Goal: Check status: Check status

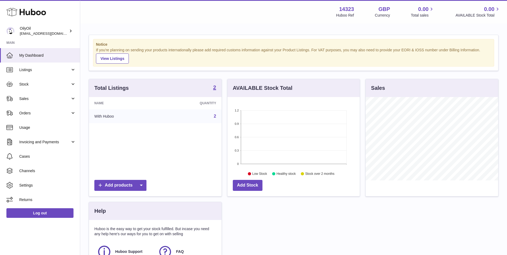
scroll to position [83, 132]
click at [50, 87] on link "Stock" at bounding box center [40, 84] width 80 height 14
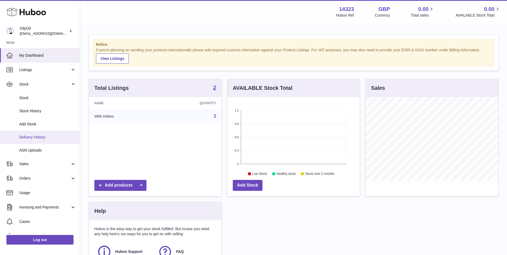
click at [68, 138] on span "Delivery History" at bounding box center [47, 137] width 57 height 5
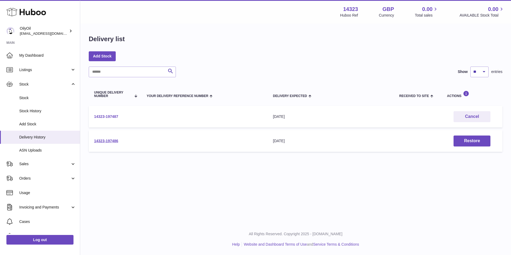
click at [107, 116] on link "14323-197487" at bounding box center [106, 116] width 24 height 4
